Goal: Task Accomplishment & Management: Manage account settings

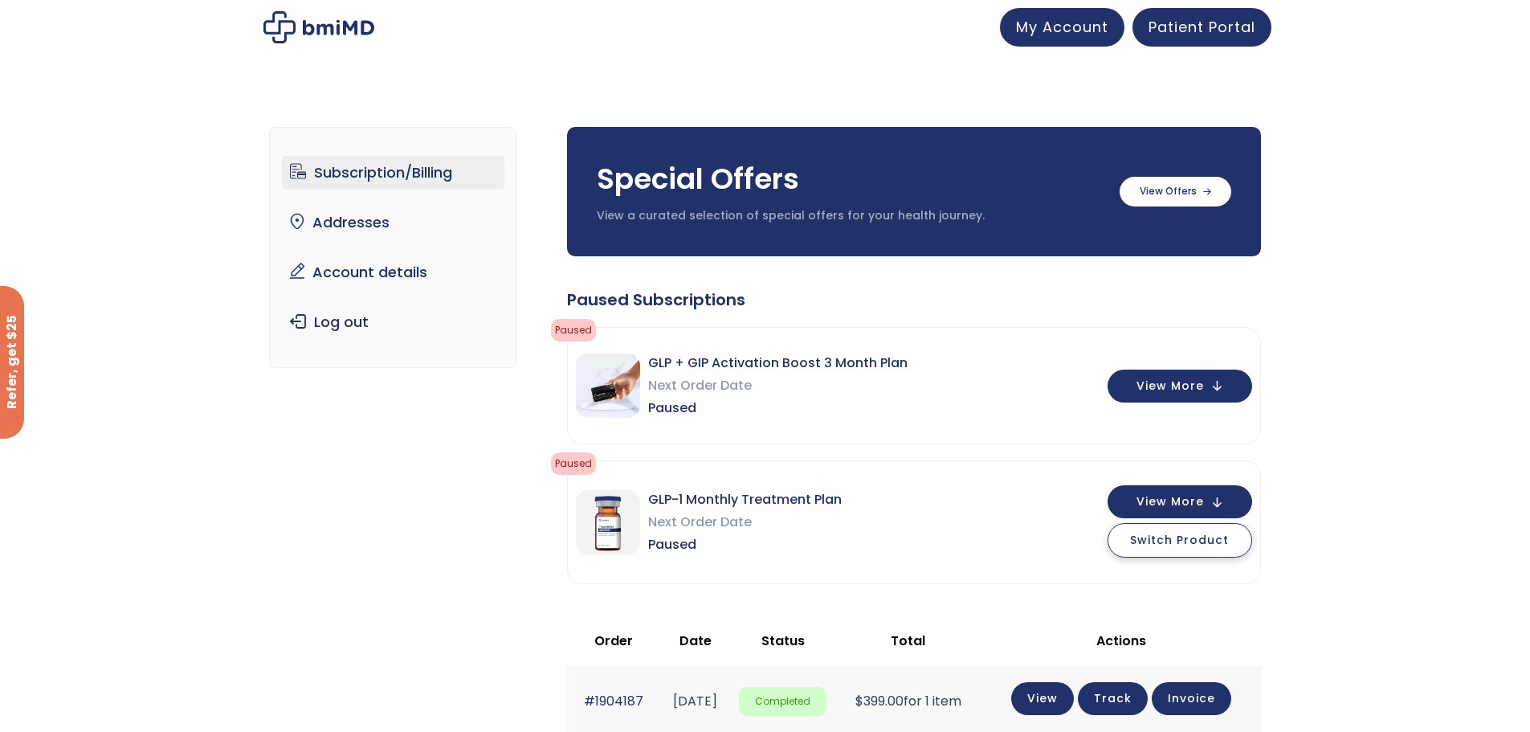
click at [1172, 533] on span "Switch Product" at bounding box center [1179, 540] width 99 height 16
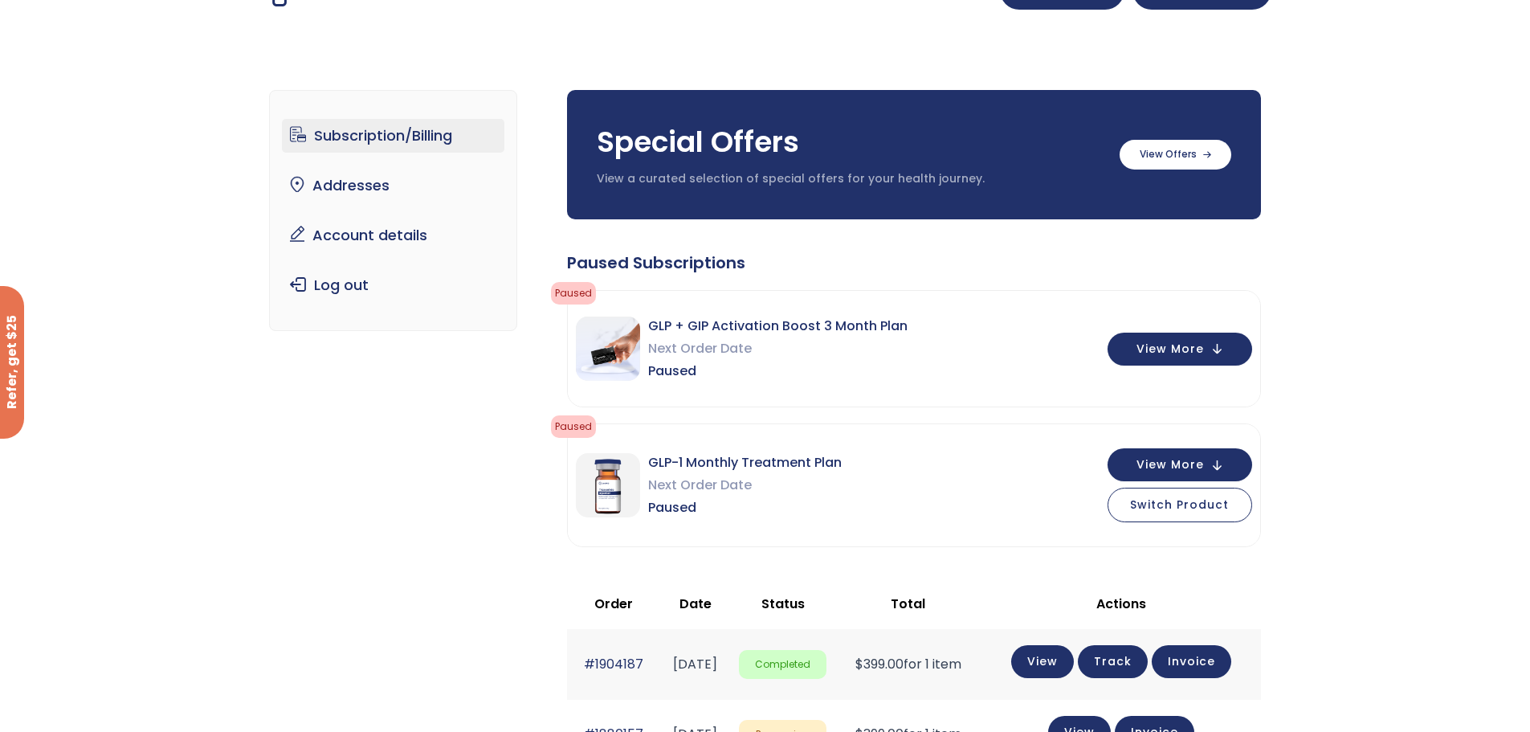
scroll to position [267, 0]
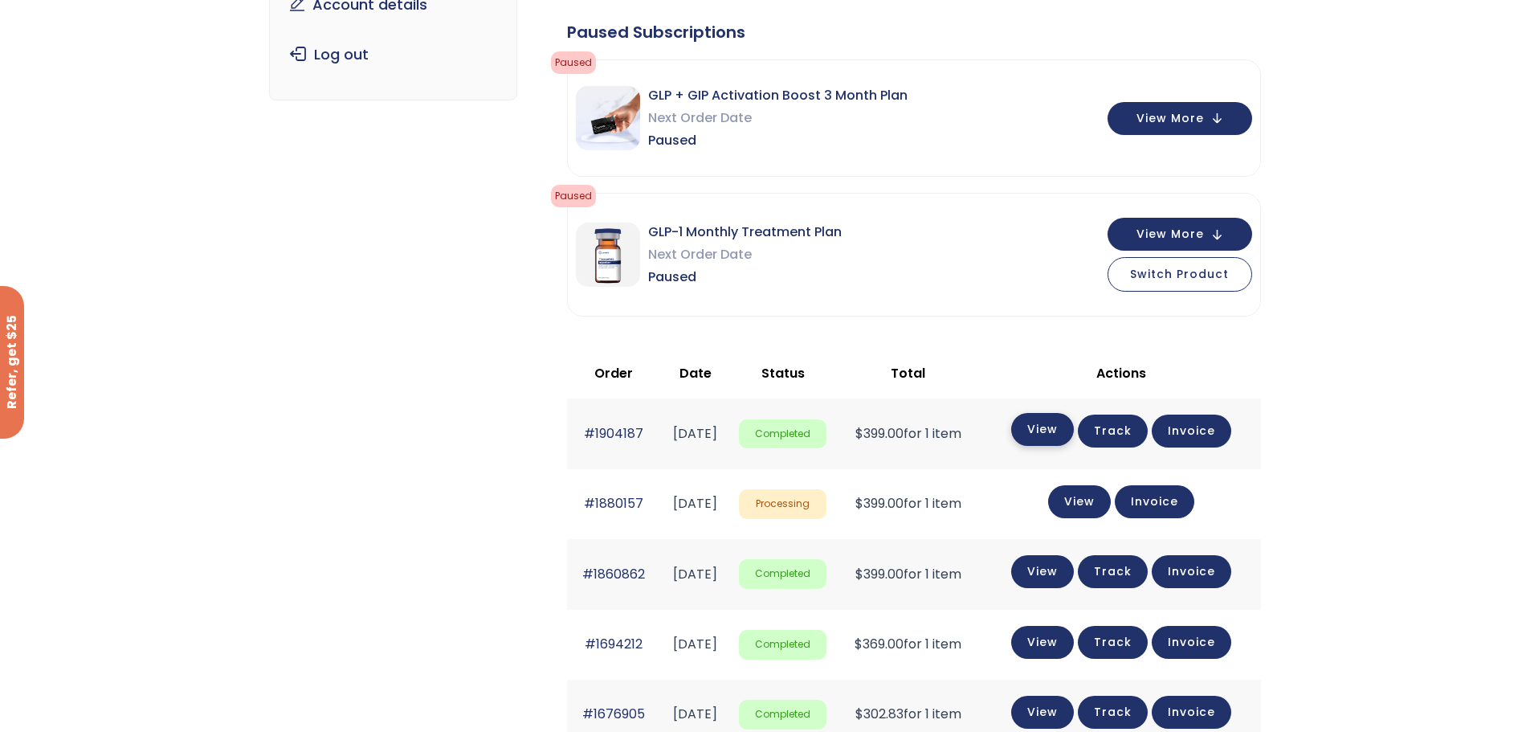
click at [1050, 432] on link "View" at bounding box center [1042, 429] width 63 height 33
